Goal: Obtain resource: Download file/media

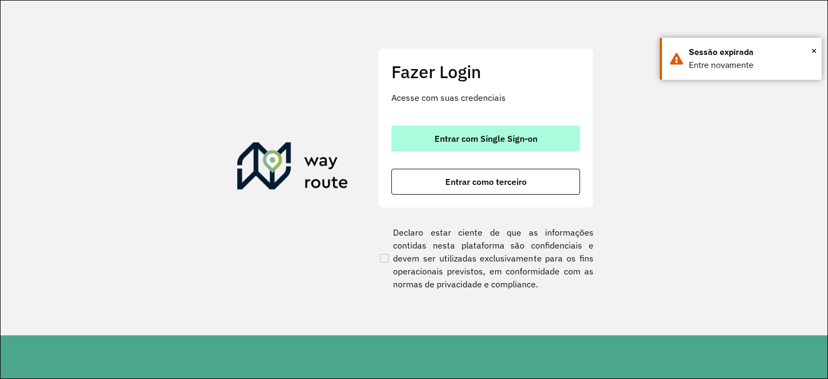
click at [520, 137] on span "Entrar com Single Sign-on" at bounding box center [486, 138] width 103 height 9
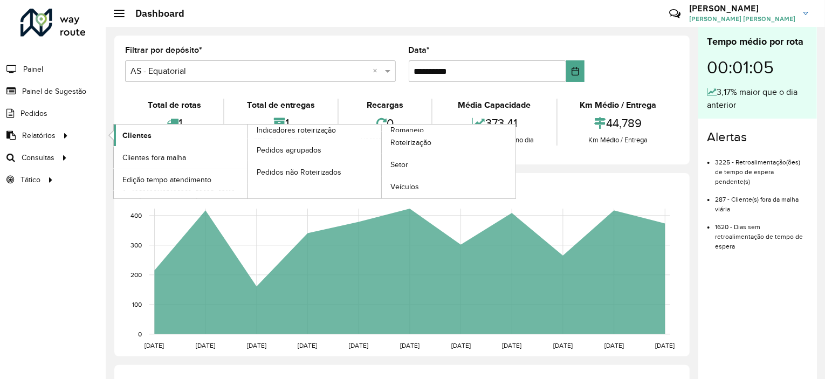
click at [144, 131] on span "Clientes" at bounding box center [136, 135] width 29 height 11
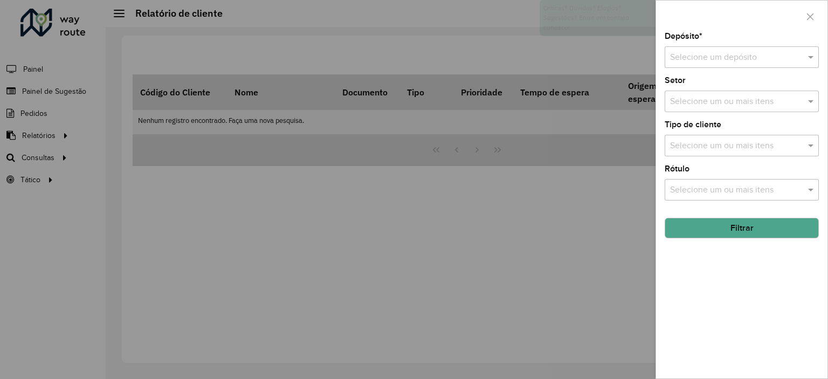
click at [733, 52] on input "text" at bounding box center [731, 57] width 122 height 13
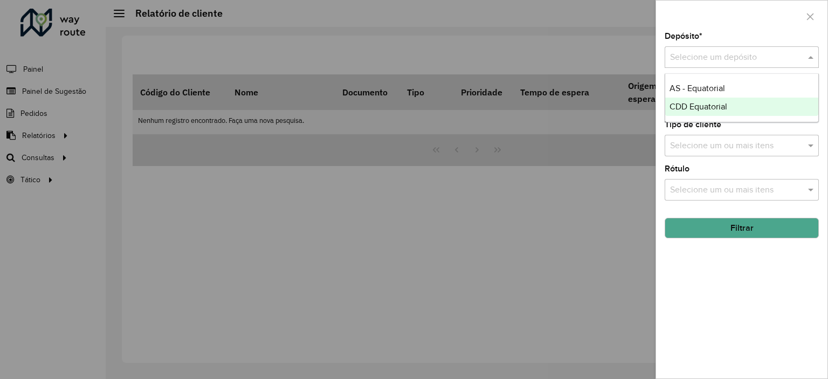
click at [701, 101] on div "CDD Equatorial" at bounding box center [741, 107] width 153 height 18
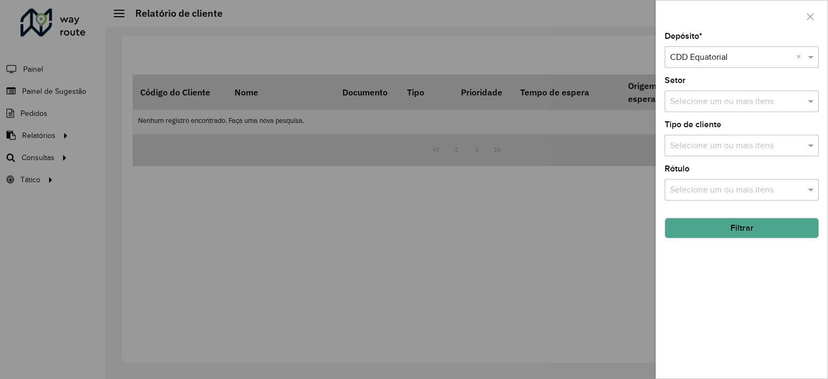
click at [735, 222] on button "Filtrar" at bounding box center [742, 228] width 154 height 20
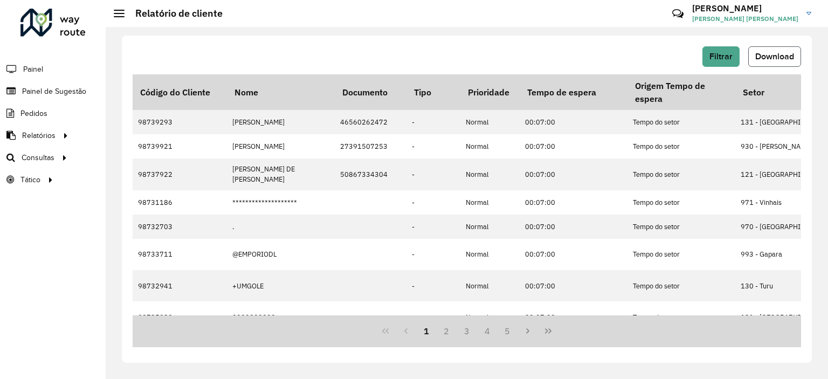
click at [761, 54] on span "Download" at bounding box center [774, 56] width 39 height 9
